Goal: Task Accomplishment & Management: Manage account settings

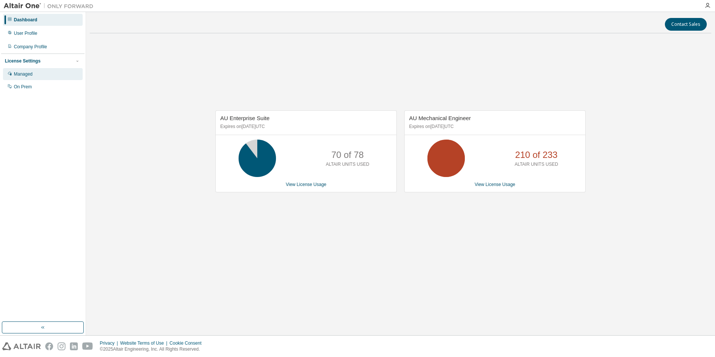
click at [41, 76] on div "Managed" at bounding box center [43, 74] width 80 height 12
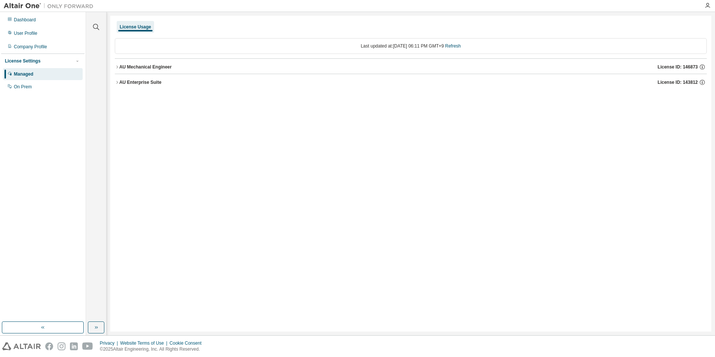
click at [172, 70] on div "AU Mechanical Engineer License ID: 146873" at bounding box center [412, 67] width 587 height 7
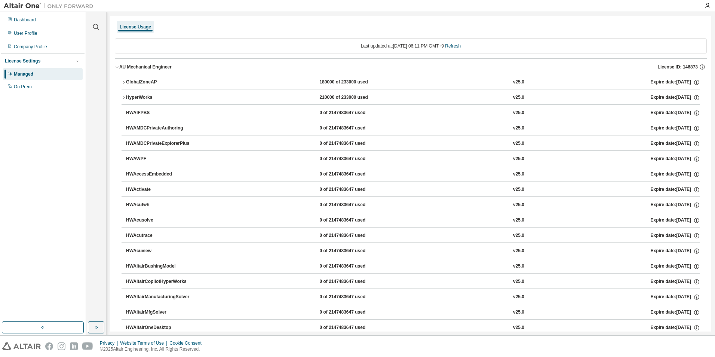
click at [152, 65] on div "AU Mechanical Engineer" at bounding box center [145, 67] width 52 height 6
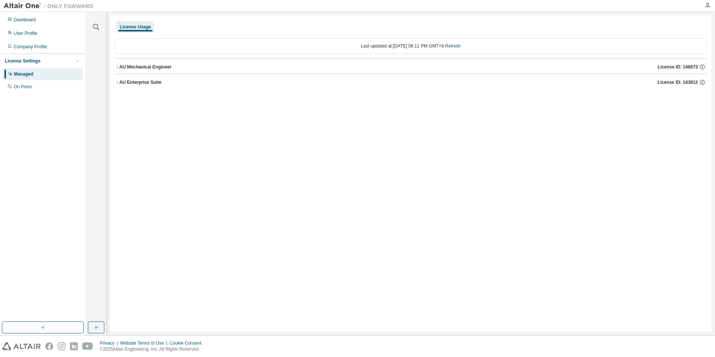
click at [140, 83] on div "AU Enterprise Suite" at bounding box center [140, 82] width 42 height 6
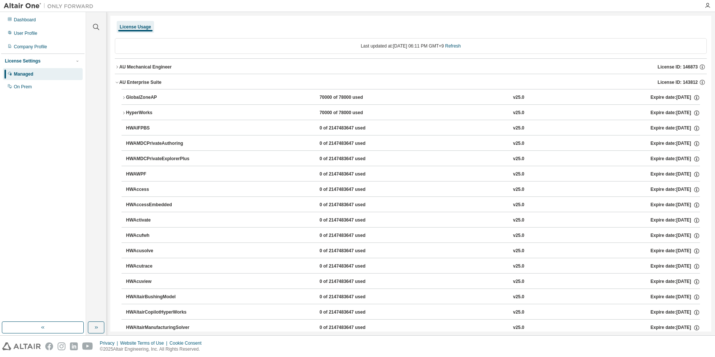
click at [148, 82] on div "AU Enterprise Suite" at bounding box center [140, 82] width 42 height 6
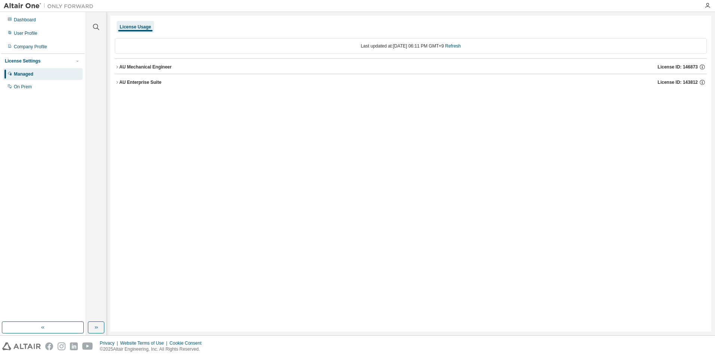
click at [150, 69] on div "AU Mechanical Engineer" at bounding box center [145, 67] width 52 height 6
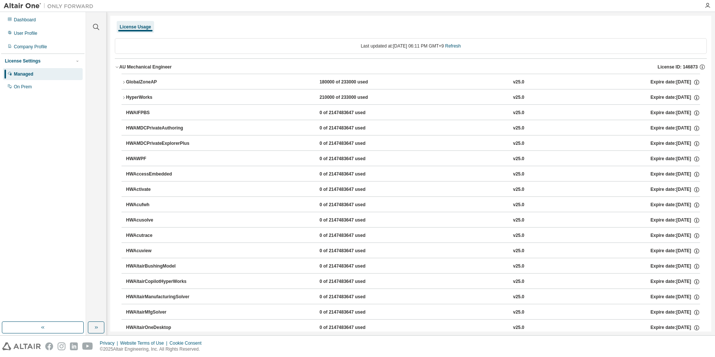
click at [150, 68] on div "AU Mechanical Engineer" at bounding box center [145, 67] width 52 height 6
